Goal: Information Seeking & Learning: Find specific fact

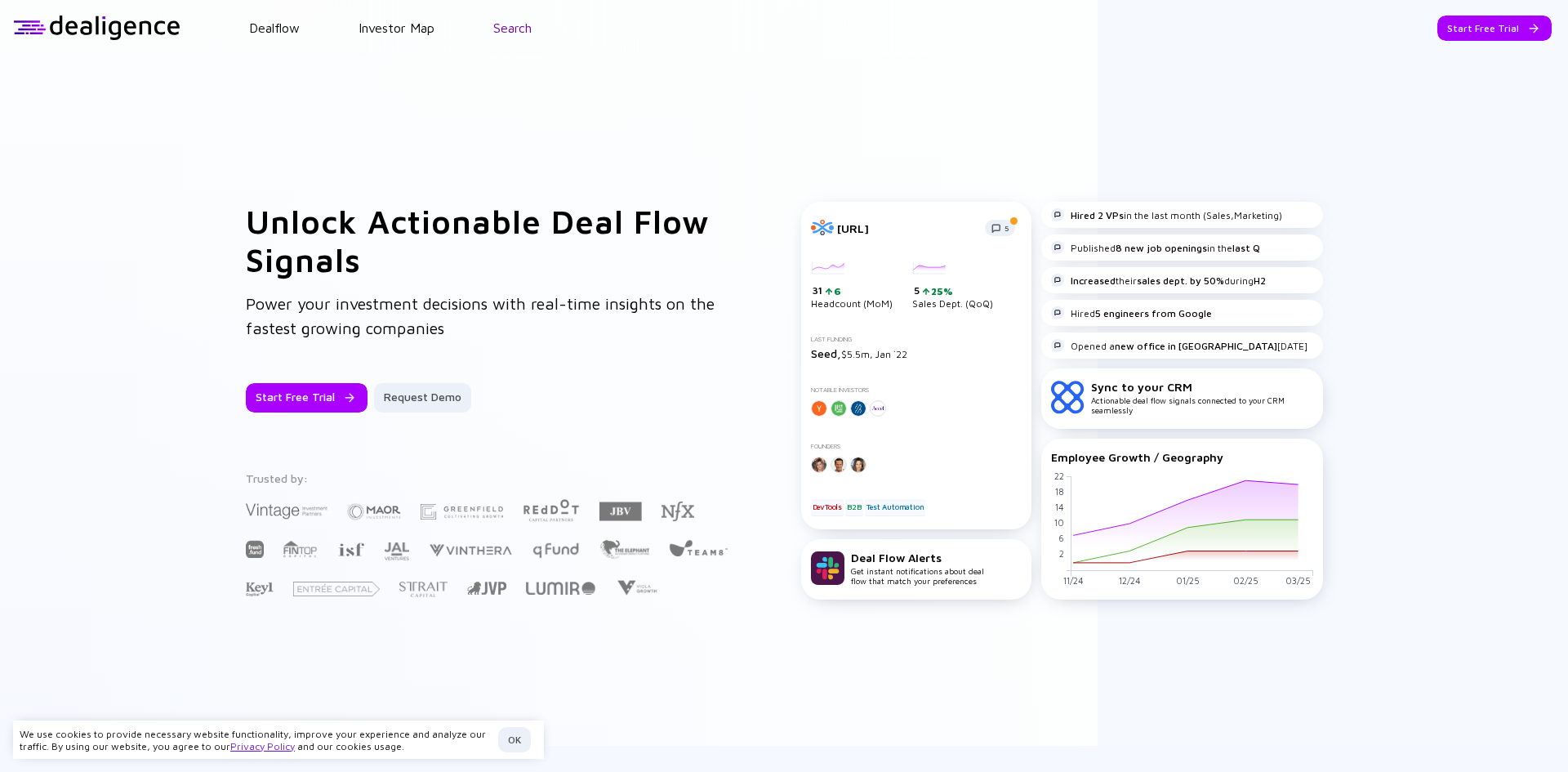
click at [499, 27] on link "Search" at bounding box center [512, 28] width 39 height 15
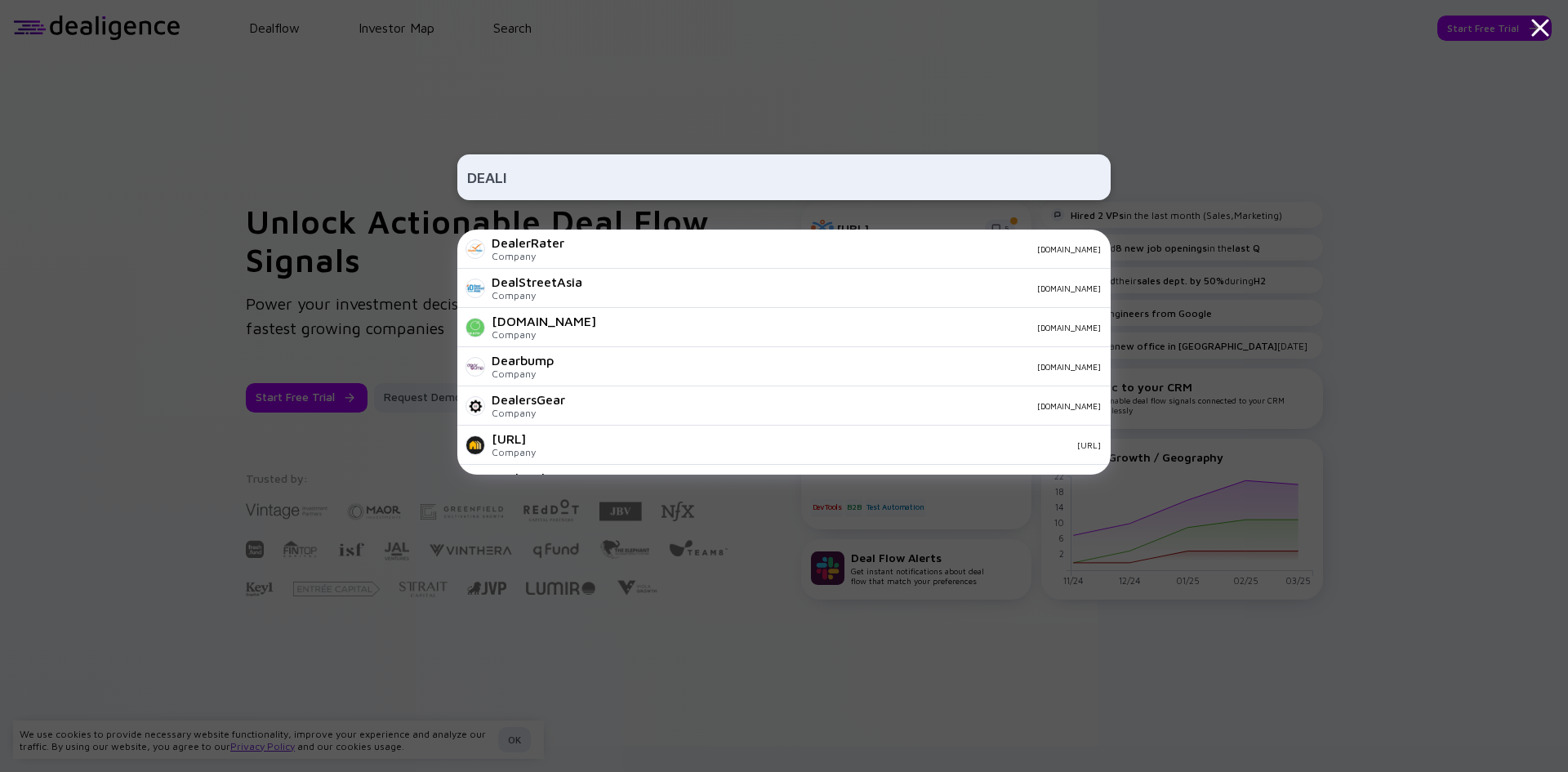
type input "DEALIG"
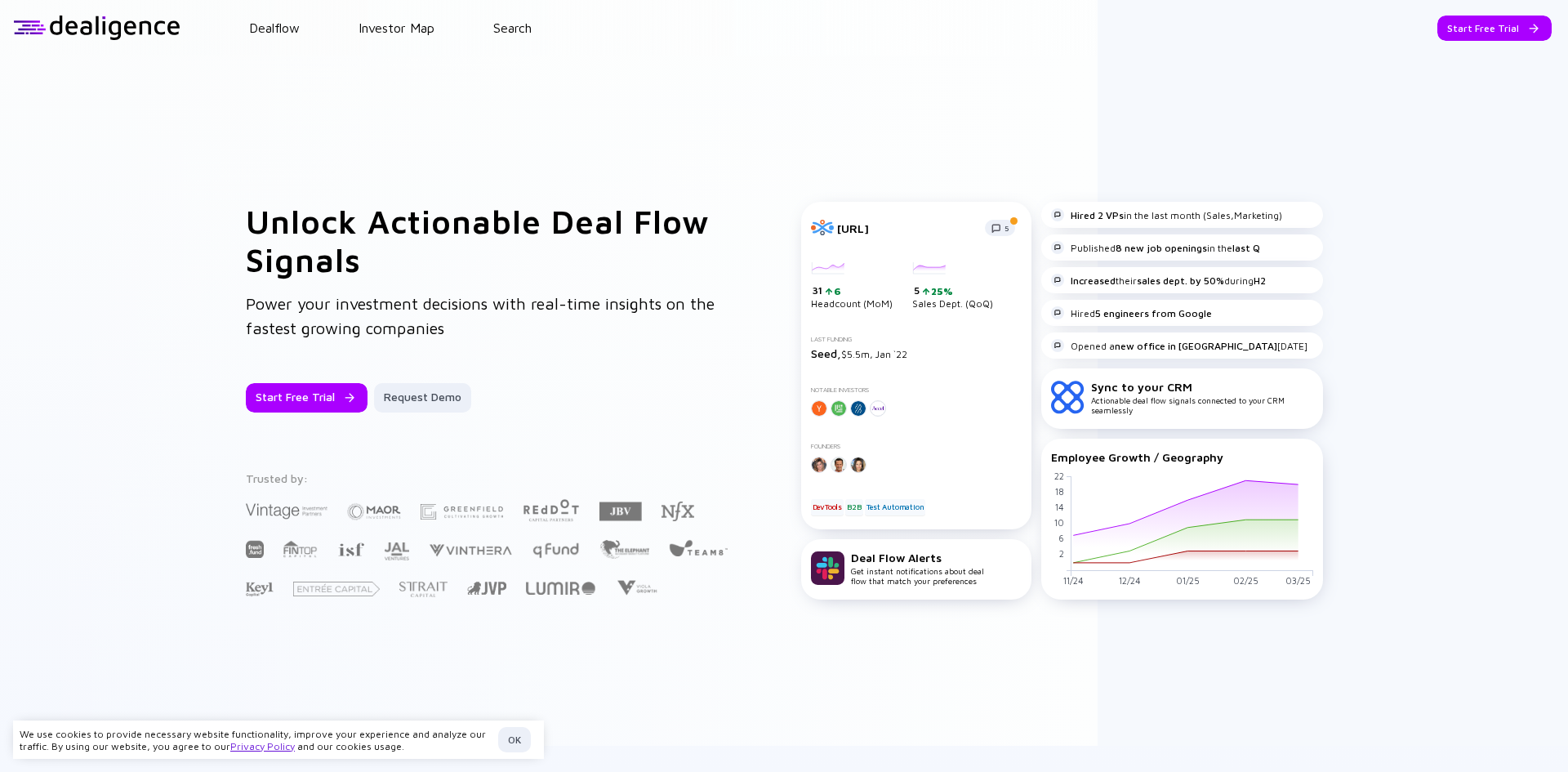
click at [538, 14] on header "Dealflow Investor Map Search Start Free Trial Dealflow Investor Map Start Free …" at bounding box center [784, 28] width 1568 height 55
click at [531, 21] on header "Dealflow Investor Map Search Start Free Trial Dealflow Investor Map Start Free …" at bounding box center [784, 28] width 1568 height 55
click at [531, 22] on link "Search" at bounding box center [512, 28] width 39 height 15
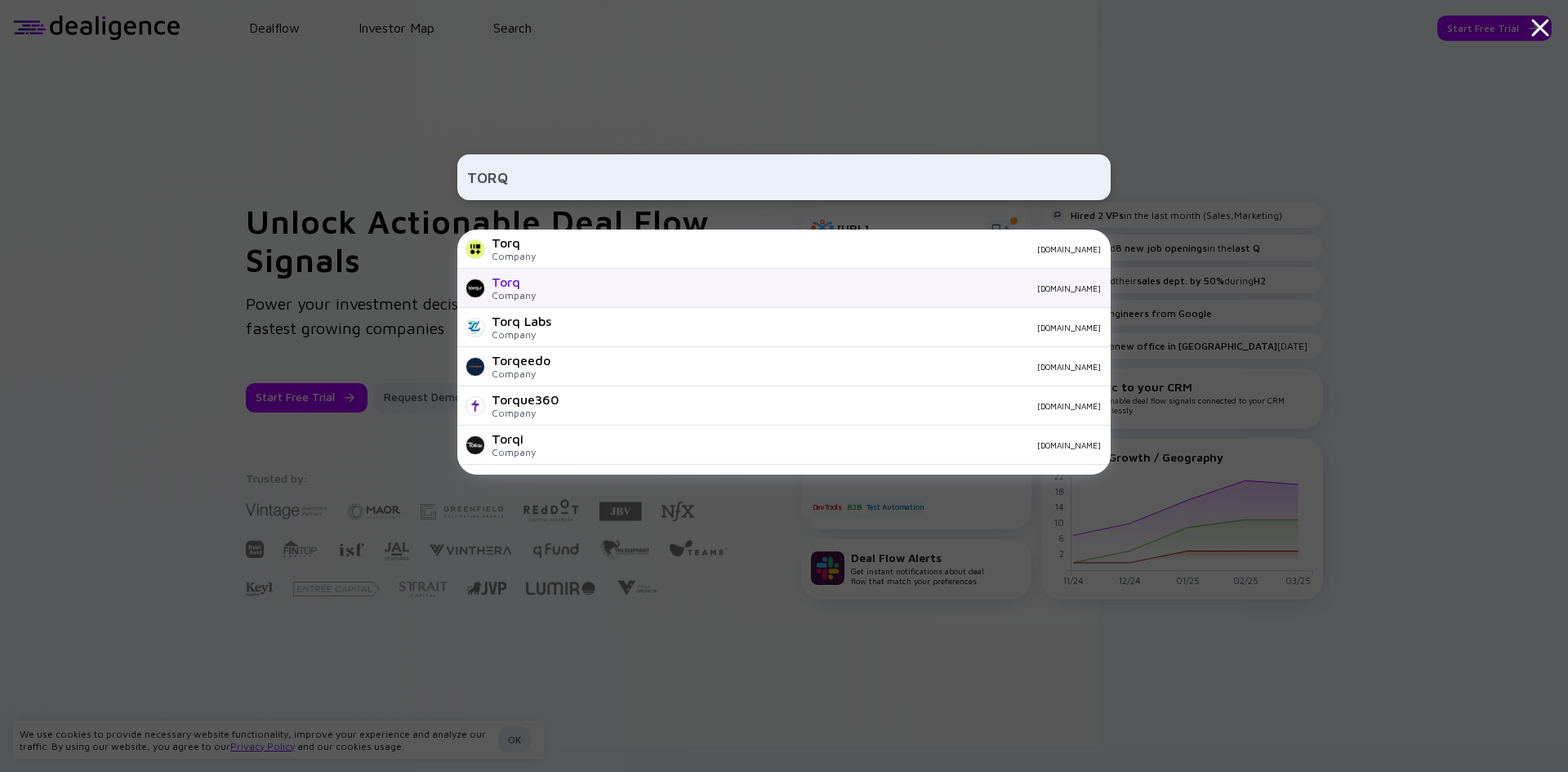
type input "TORQ"
click at [517, 277] on div "Torq" at bounding box center [513, 281] width 44 height 15
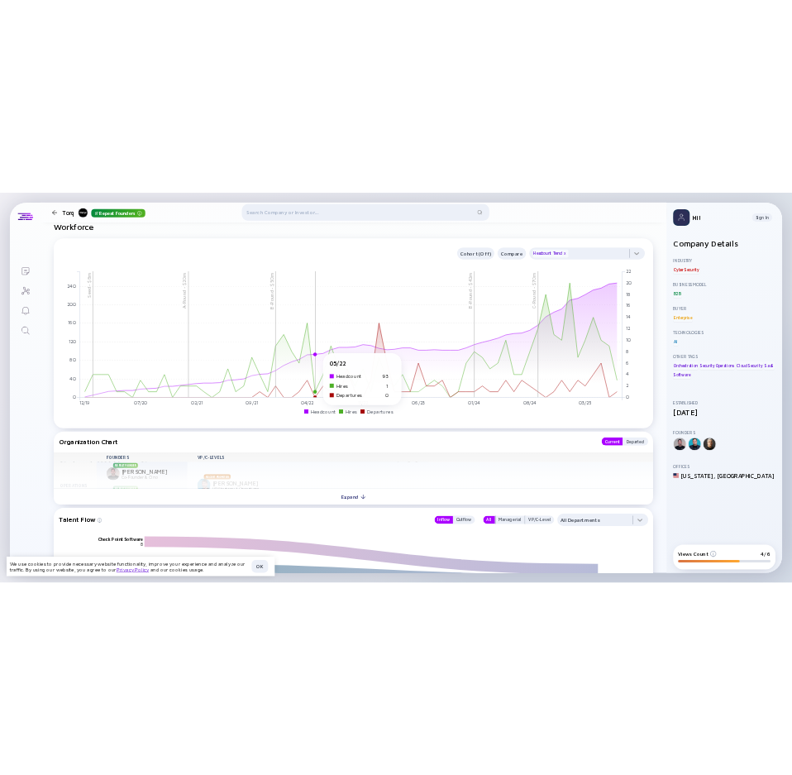
scroll to position [1985, 0]
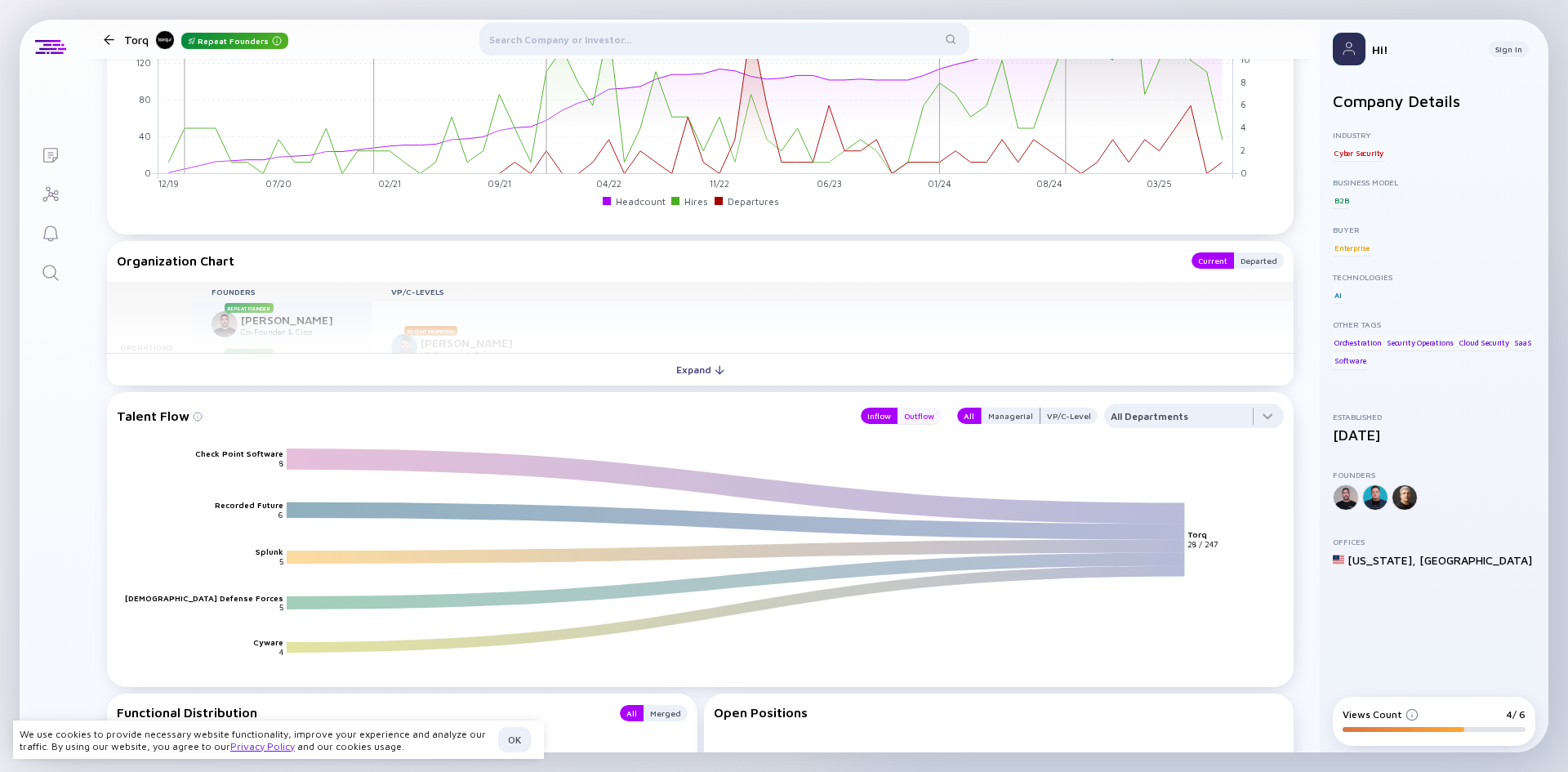
click at [914, 420] on div "Outflow" at bounding box center [919, 416] width 43 height 17
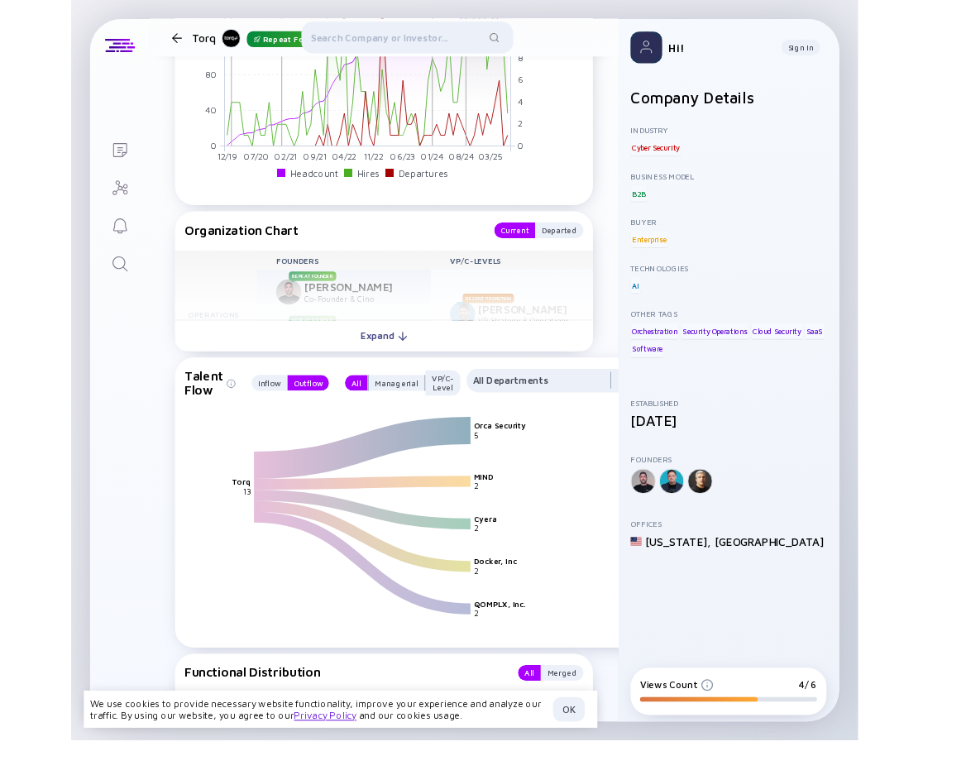
scroll to position [2000, 0]
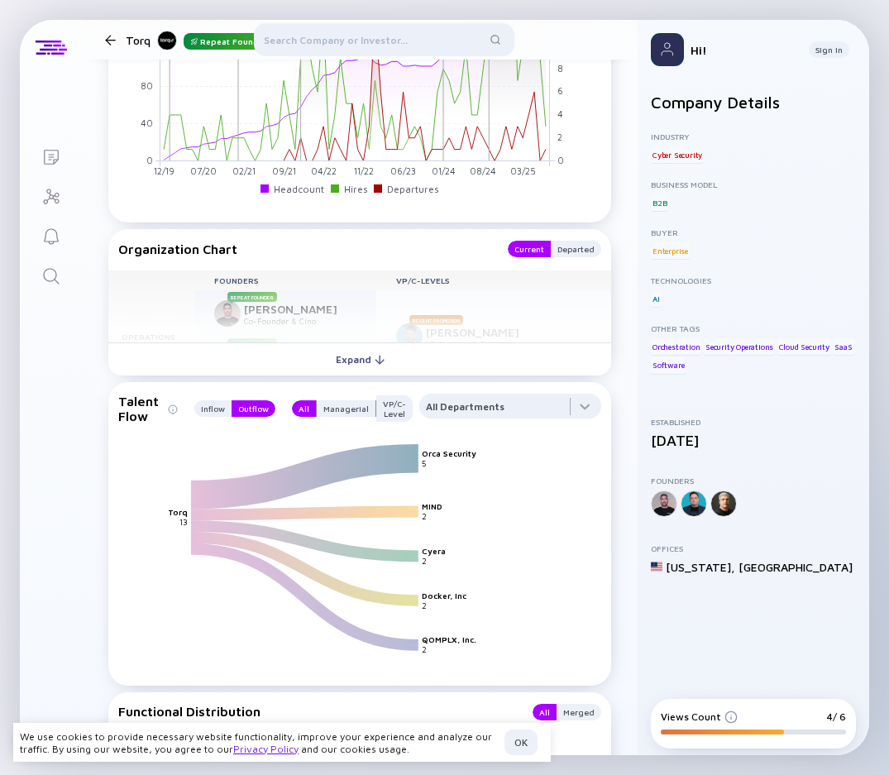
click at [888, 480] on div "Lists Torq Repeat Founders Torq Repeat Founders Offers a hyperautomation platfo…" at bounding box center [444, 387] width 889 height 775
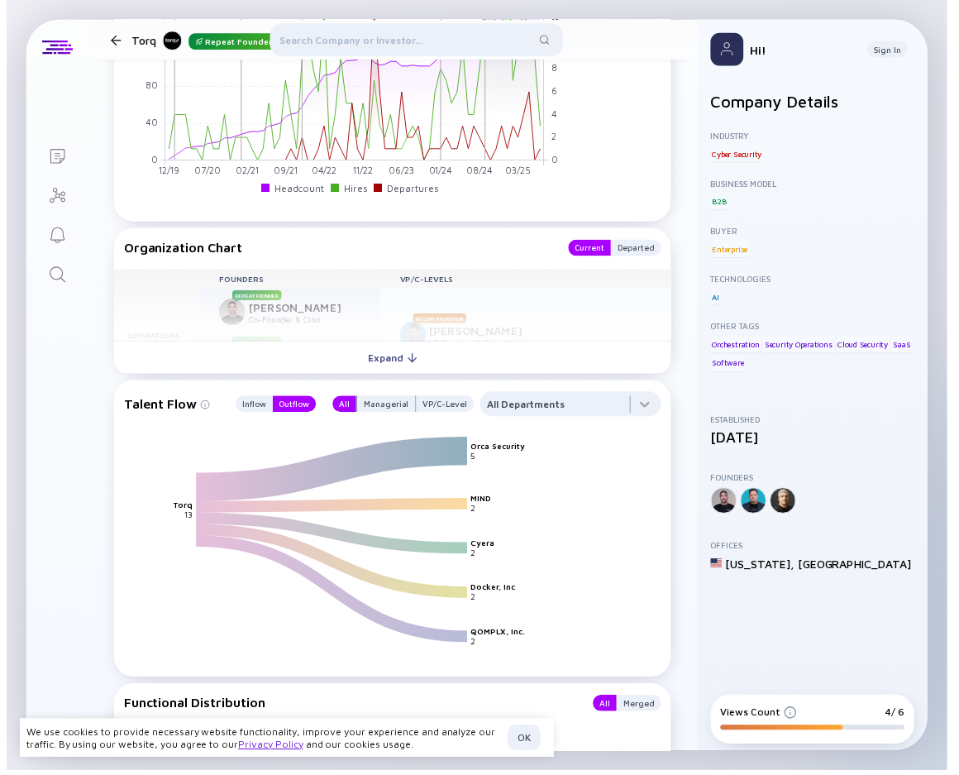
scroll to position [1985, 0]
